Goal: Task Accomplishment & Management: Manage account settings

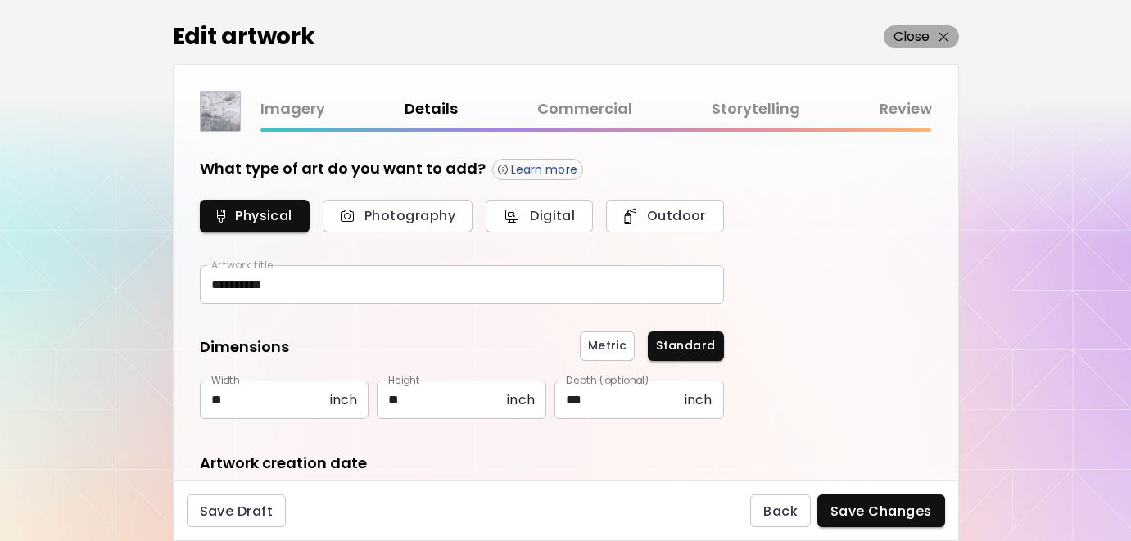
click at [909, 47] on button "Close" at bounding box center [921, 36] width 75 height 23
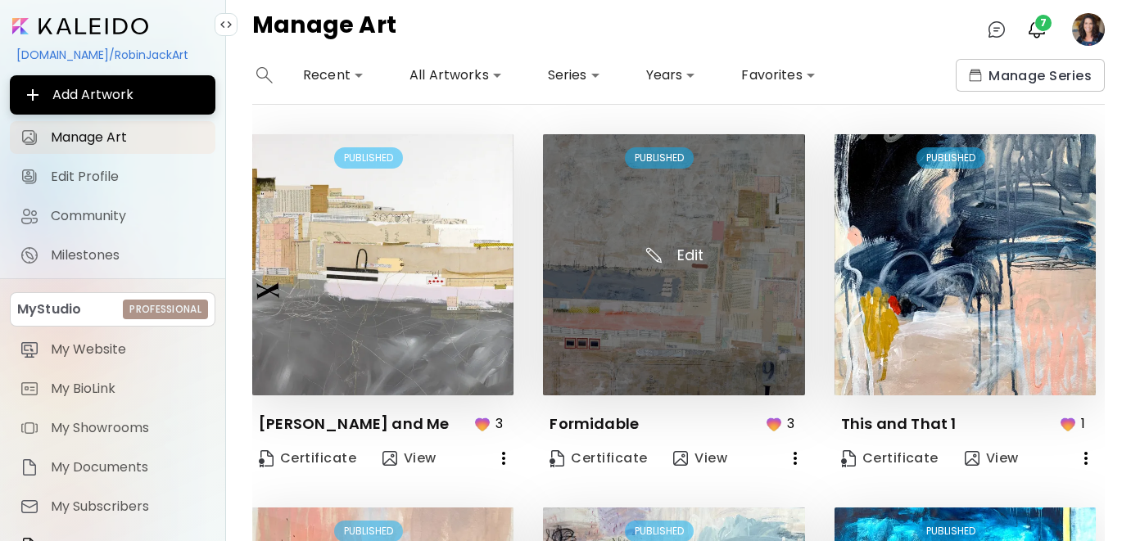
click at [703, 330] on img at bounding box center [673, 264] width 261 height 261
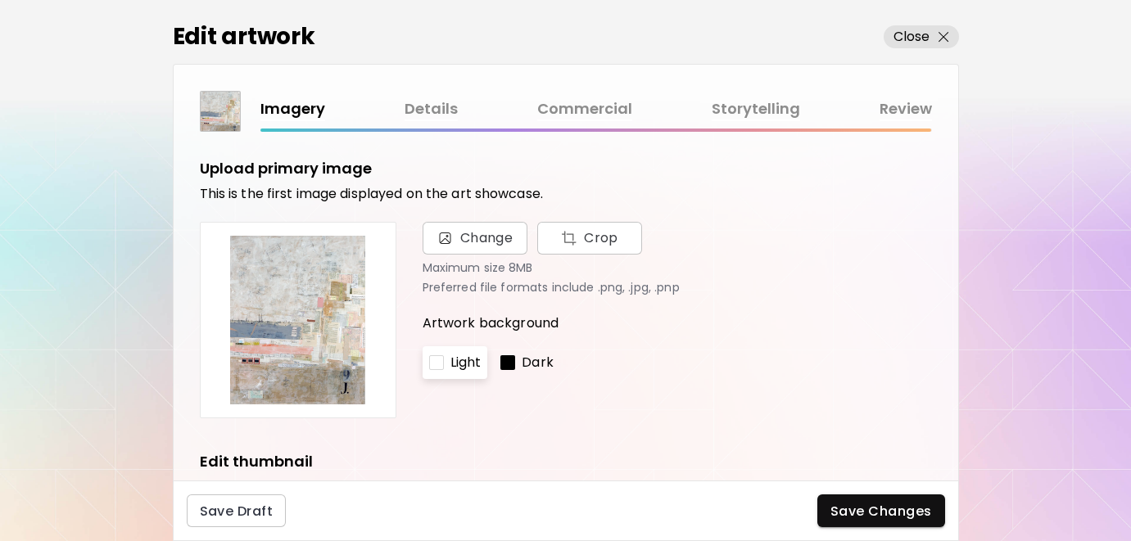
click at [731, 110] on link "Storytelling" at bounding box center [756, 109] width 88 height 24
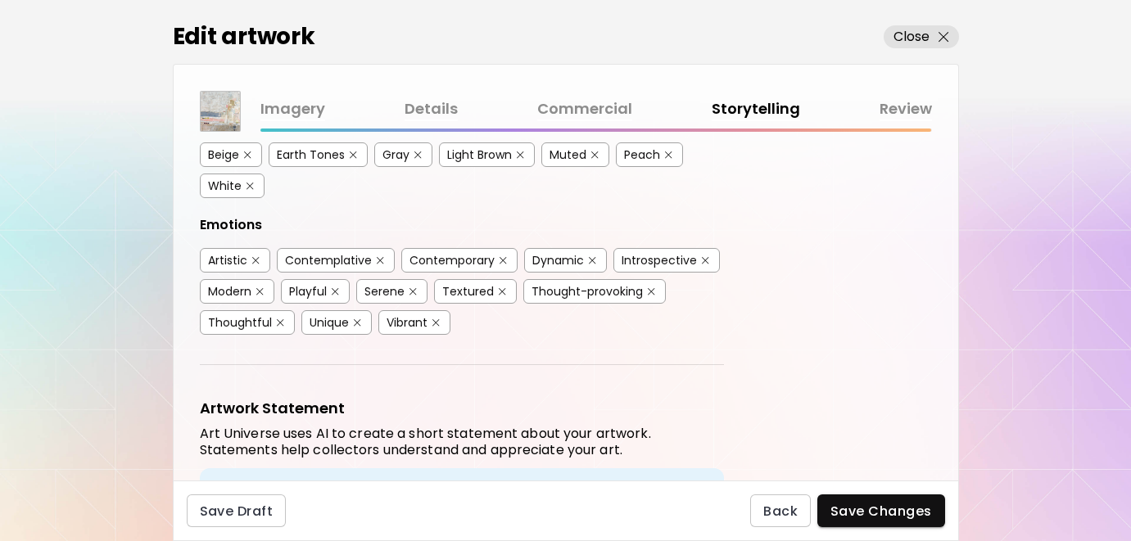
scroll to position [624, 0]
